Goal: Information Seeking & Learning: Find contact information

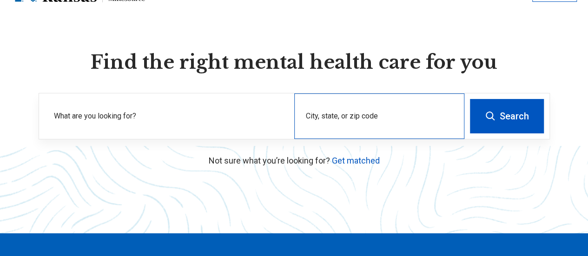
scroll to position [46, 0]
click at [356, 137] on div "City, state, or zip code" at bounding box center [379, 116] width 170 height 46
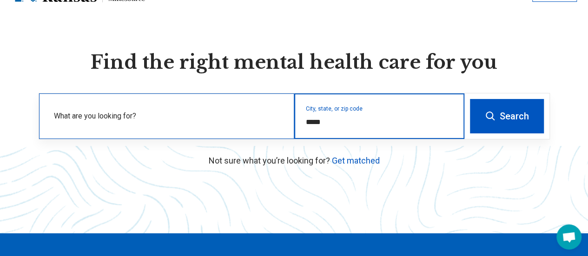
type input "*****"
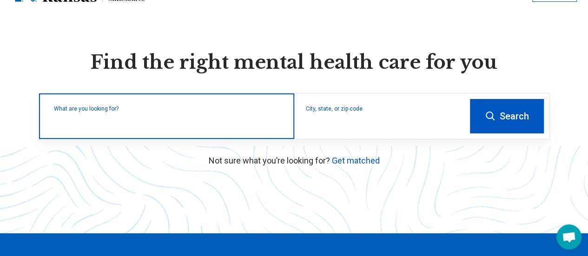
click at [142, 134] on div "What are you looking for?" at bounding box center [166, 116] width 255 height 46
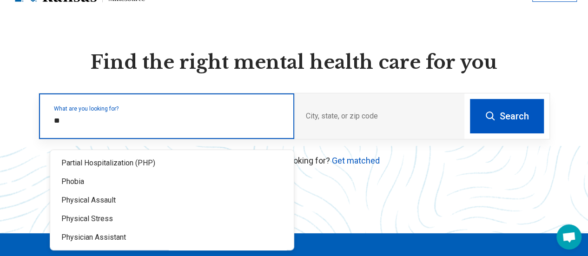
type input "*"
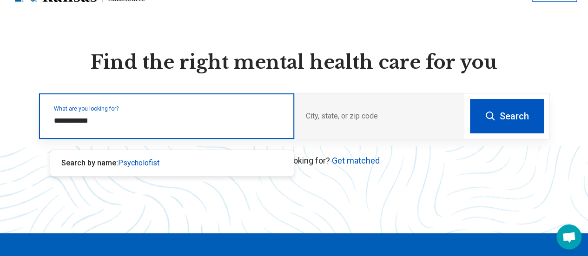
click at [86, 126] on input "**********" at bounding box center [168, 120] width 229 height 11
type input "**********"
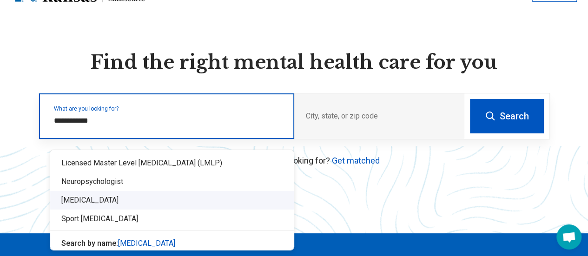
click at [88, 202] on div "Psychologist" at bounding box center [172, 200] width 244 height 19
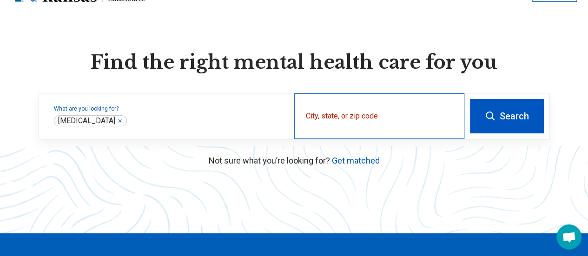
click at [356, 124] on div "City, state, or zip code" at bounding box center [379, 116] width 170 height 46
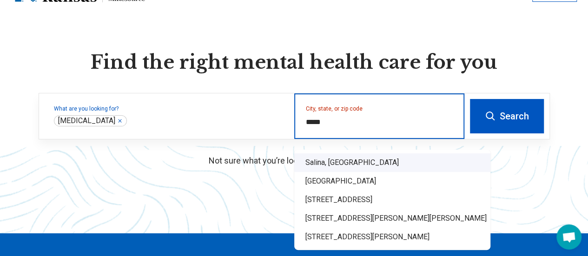
click at [328, 160] on div "Salina, KS" at bounding box center [392, 162] width 196 height 19
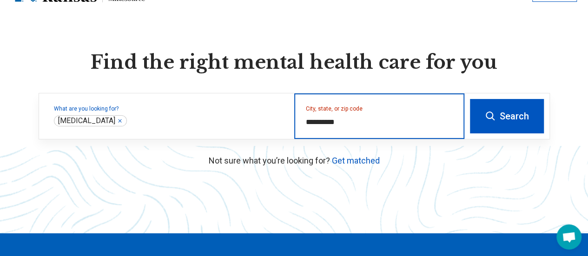
type input "**********"
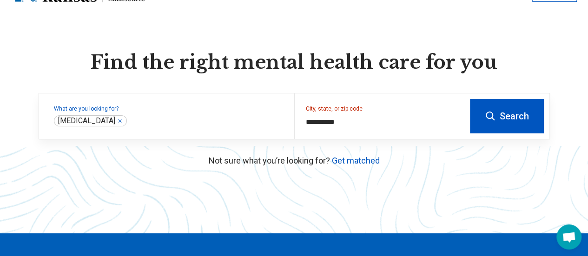
click at [522, 130] on button "Search" at bounding box center [507, 116] width 74 height 34
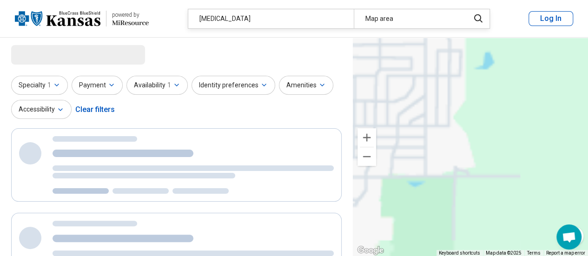
drag, startPoint x: 454, startPoint y: 99, endPoint x: 594, endPoint y: 211, distance: 179.3
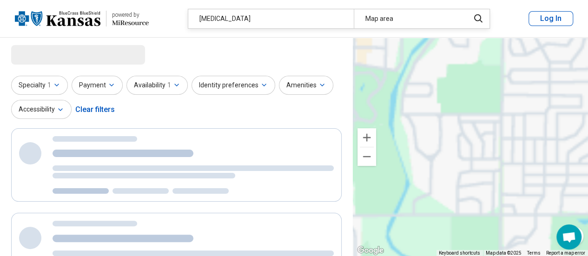
drag, startPoint x: 413, startPoint y: 96, endPoint x: 594, endPoint y: 136, distance: 185.3
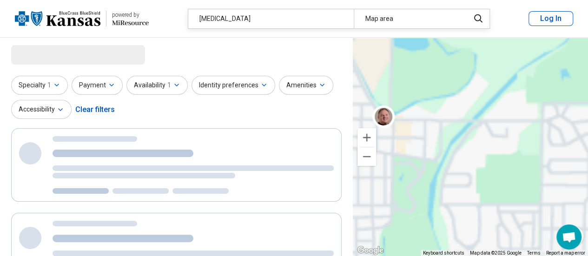
drag, startPoint x: 452, startPoint y: 99, endPoint x: 471, endPoint y: 186, distance: 90.0
click at [471, 186] on div "2 3 2" at bounding box center [470, 147] width 235 height 219
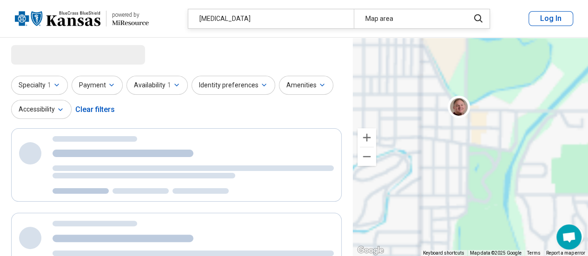
drag, startPoint x: 411, startPoint y: 126, endPoint x: 491, endPoint y: 117, distance: 80.1
click at [491, 117] on div "2 3 2" at bounding box center [470, 147] width 235 height 219
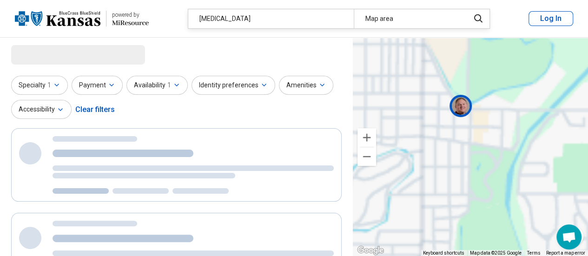
click at [462, 104] on img at bounding box center [460, 105] width 22 height 22
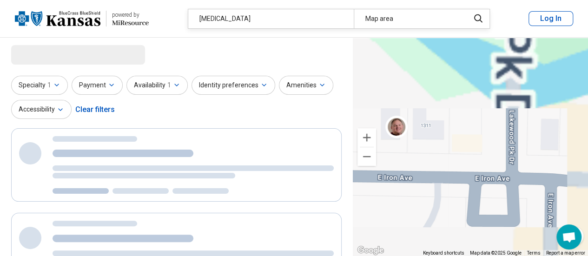
select select "***"
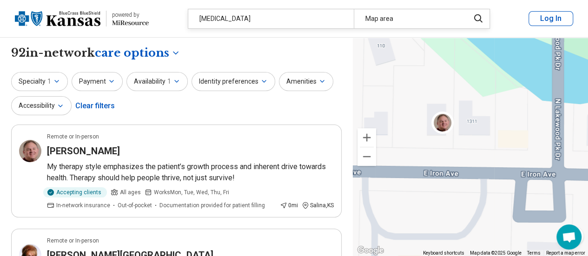
drag, startPoint x: 459, startPoint y: 112, endPoint x: 508, endPoint y: 107, distance: 49.0
click at [508, 107] on div "2 3 2" at bounding box center [470, 147] width 235 height 219
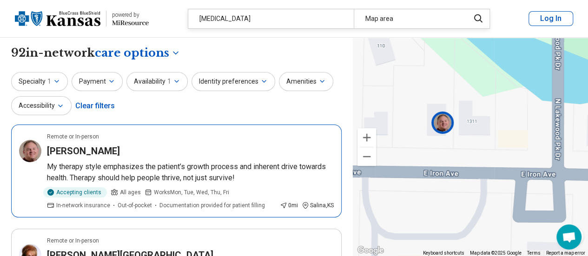
click at [233, 137] on div "Remote or In-person" at bounding box center [190, 136] width 287 height 8
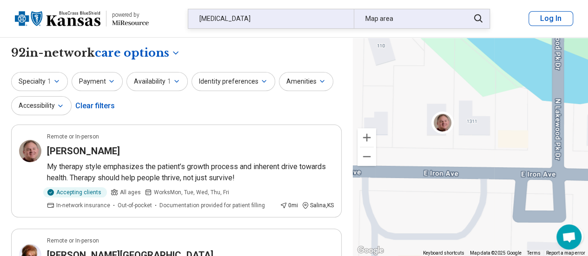
click at [253, 19] on div "Psychologist" at bounding box center [270, 18] width 165 height 19
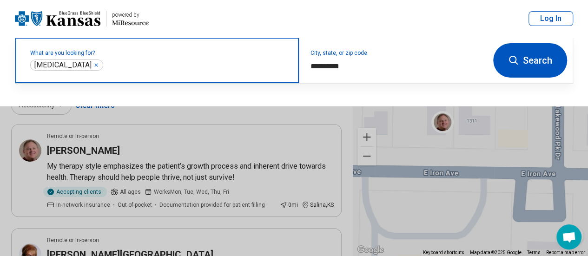
click at [93, 66] on icon "Remove" at bounding box center [96, 65] width 6 height 6
click at [136, 56] on label "What are you looking for?" at bounding box center [158, 53] width 257 height 6
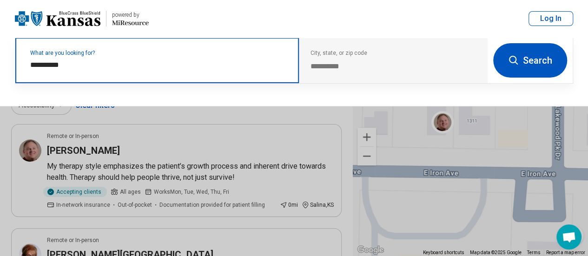
paste input "**"
type input "**********"
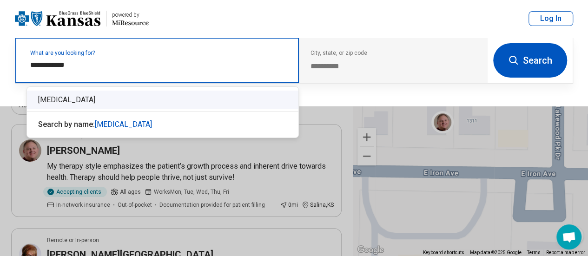
click at [68, 102] on div "[MEDICAL_DATA]" at bounding box center [162, 100] width 271 height 19
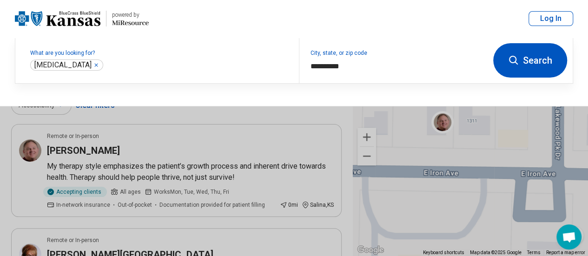
click at [546, 57] on button "Search" at bounding box center [530, 60] width 74 height 34
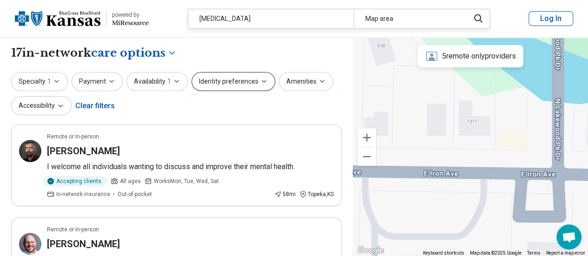
scroll to position [46, 0]
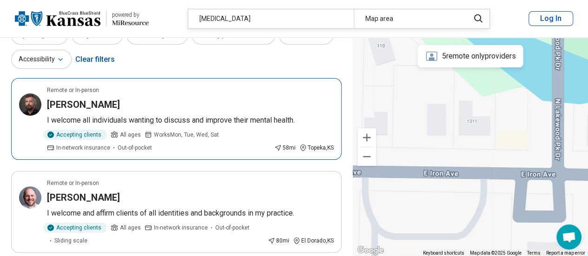
click at [213, 98] on div "[PERSON_NAME]" at bounding box center [190, 104] width 287 height 13
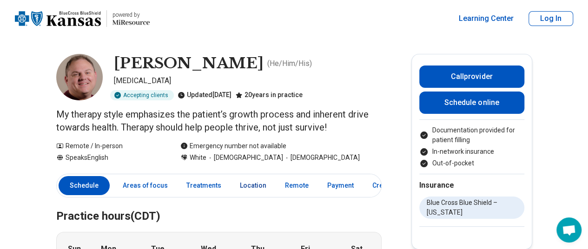
click at [247, 183] on link "Location" at bounding box center [253, 185] width 38 height 19
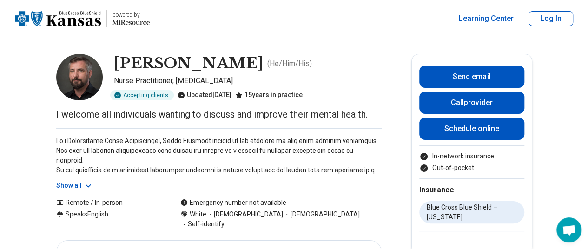
click at [72, 183] on button "Show all" at bounding box center [74, 186] width 37 height 10
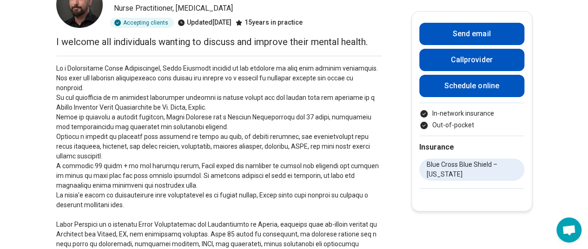
scroll to position [93, 0]
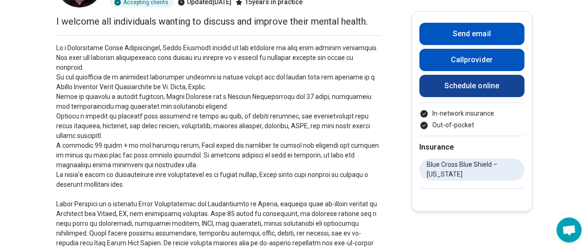
click at [472, 88] on link "Schedule online" at bounding box center [471, 86] width 105 height 22
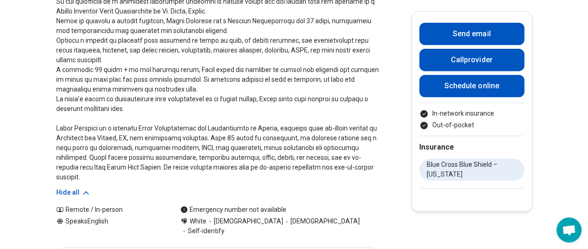
scroll to position [186, 0]
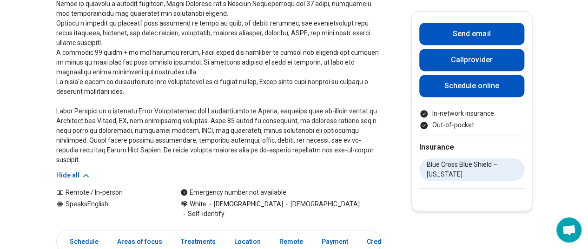
click at [238, 232] on link "Location" at bounding box center [248, 241] width 38 height 19
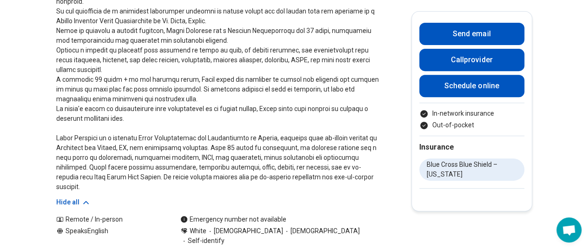
scroll to position [139, 0]
